Goal: Task Accomplishment & Management: Complete application form

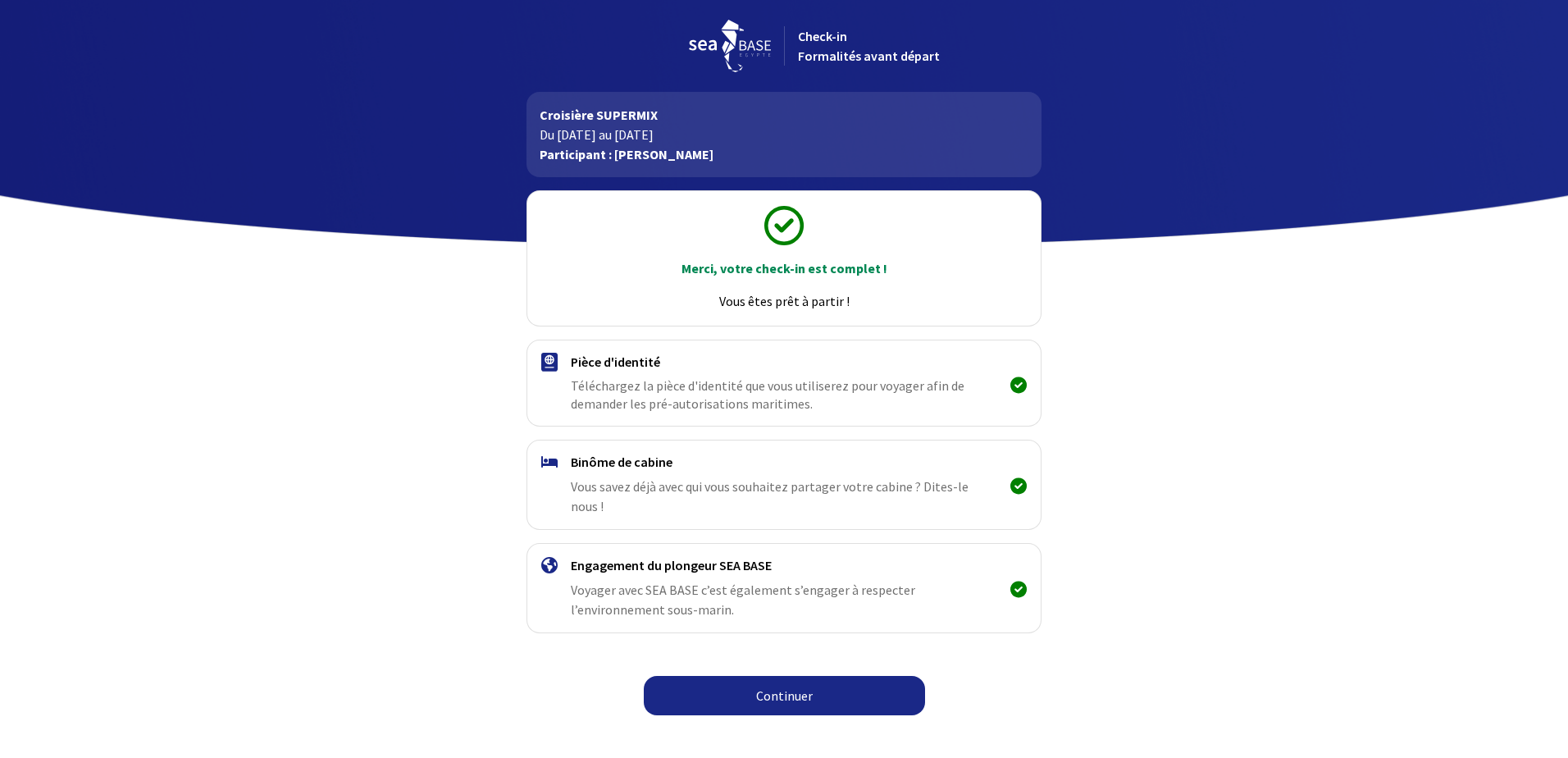
click at [863, 478] on span "Vous savez déjà avec qui vous souhaitez partager votre cabine ? Dites-le nous !" at bounding box center [770, 496] width 398 height 36
click at [810, 686] on link "Continuer" at bounding box center [784, 696] width 282 height 39
click at [735, 680] on link "Continuer" at bounding box center [784, 696] width 282 height 39
